Goal: Communication & Community: Participate in discussion

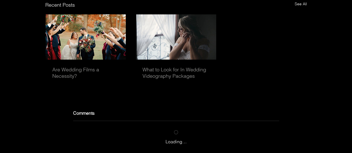
click at [189, 79] on link "What to Look for In Wedding Videography Packages" at bounding box center [175, 72] width 67 height 13
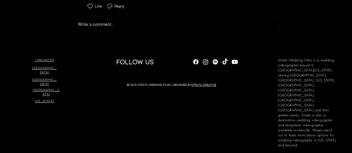
scroll to position [2329, 0]
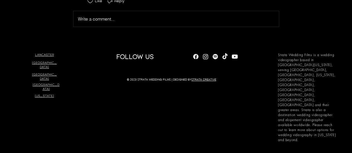
click at [98, 27] on button "Write a comment... Write a comment..." at bounding box center [175, 19] width 205 height 16
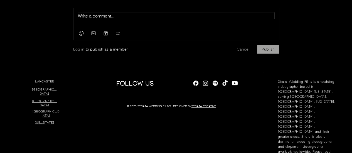
click at [108, 19] on p "Rich Text Editor" at bounding box center [176, 16] width 196 height 7
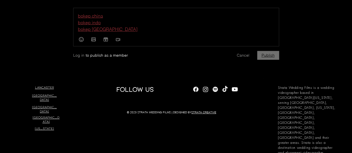
click at [269, 60] on button "Publish" at bounding box center [268, 55] width 22 height 9
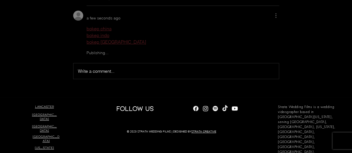
scroll to position [0, 0]
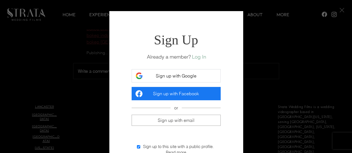
click at [161, 76] on span "Sign up with Google" at bounding box center [176, 76] width 41 height 6
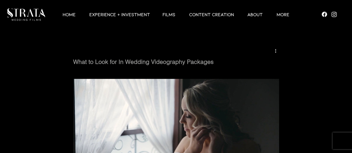
scroll to position [2329, 0]
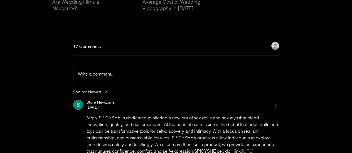
scroll to position [1002, 0]
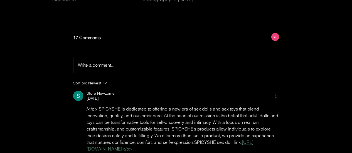
click at [105, 68] on span "Write a comment..." at bounding box center [96, 65] width 36 height 6
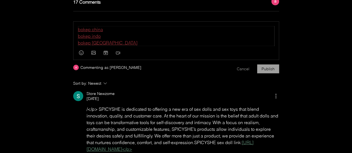
scroll to position [1057, 0]
